Goal: Task Accomplishment & Management: Manage account settings

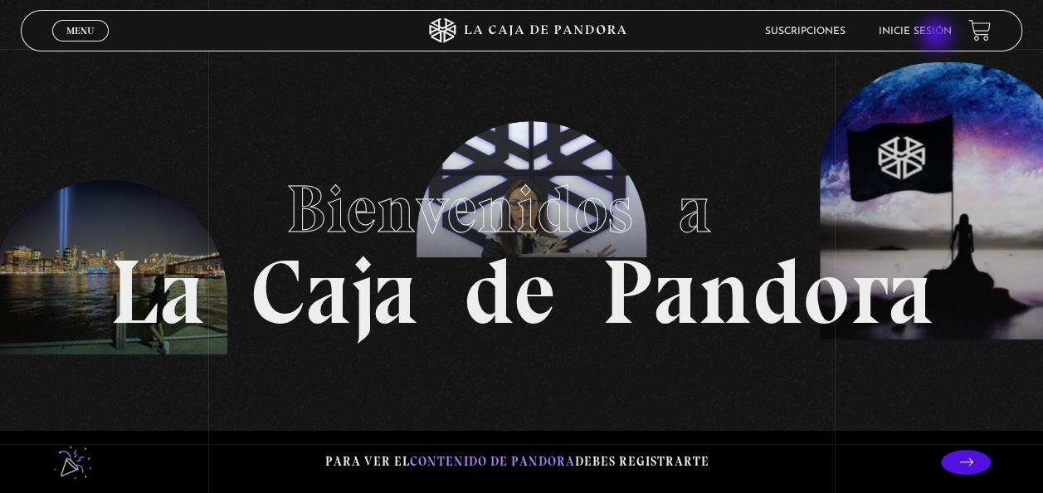
click at [938, 37] on link "Inicie sesión" at bounding box center [915, 32] width 73 height 10
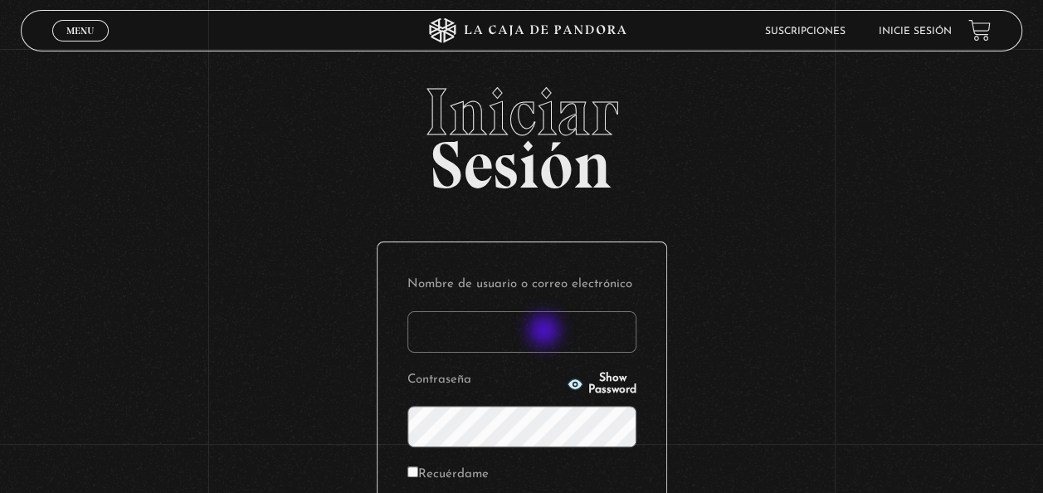
click at [546, 332] on input "Nombre de usuario o correo electrónico" at bounding box center [522, 332] width 229 height 42
type input "[EMAIL_ADDRESS][DOMAIN_NAME]"
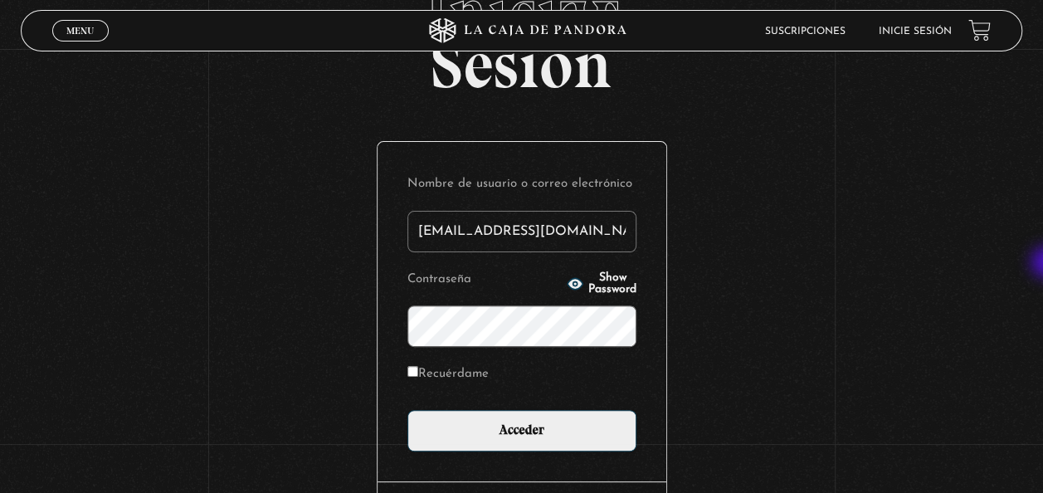
scroll to position [129, 0]
